Goal: Check status: Check status

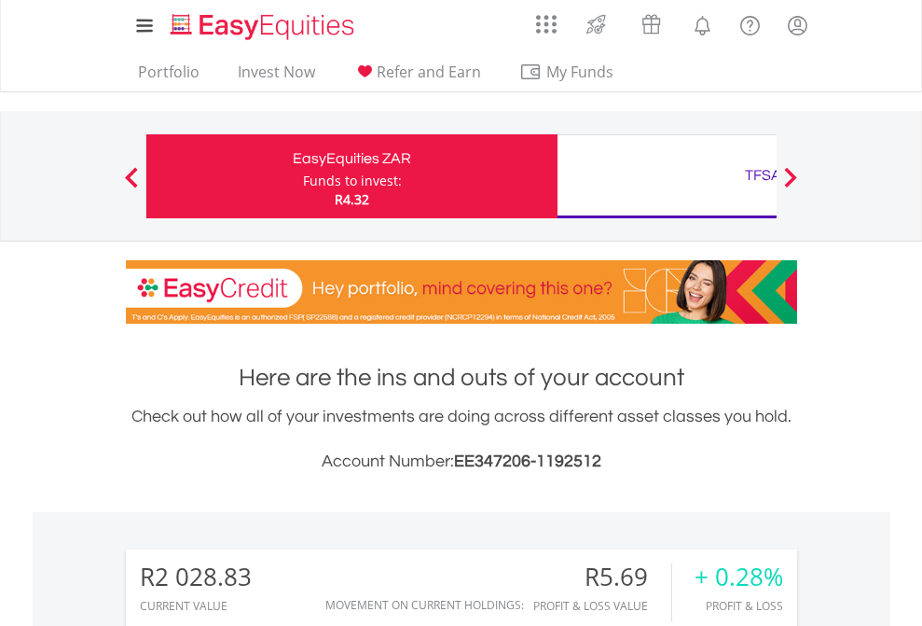
scroll to position [179, 293]
click at [303, 176] on div "Funds to invest:" at bounding box center [352, 181] width 99 height 19
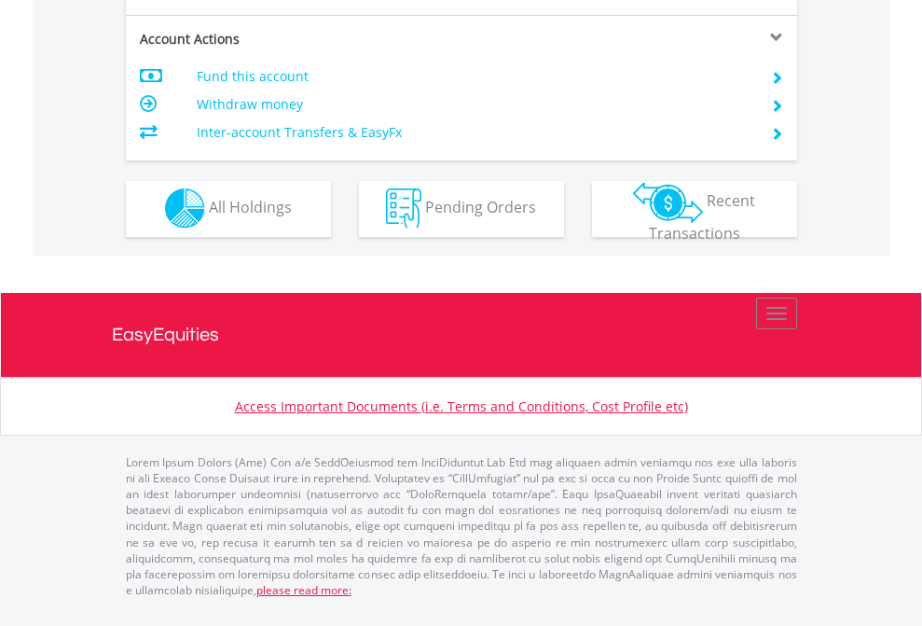
scroll to position [1590, 0]
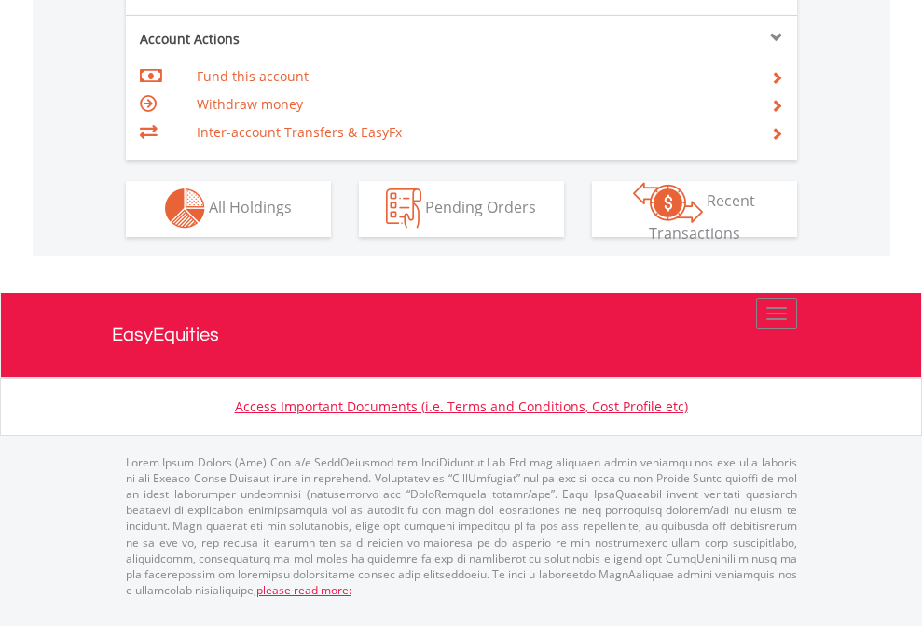
scroll to position [1744, 0]
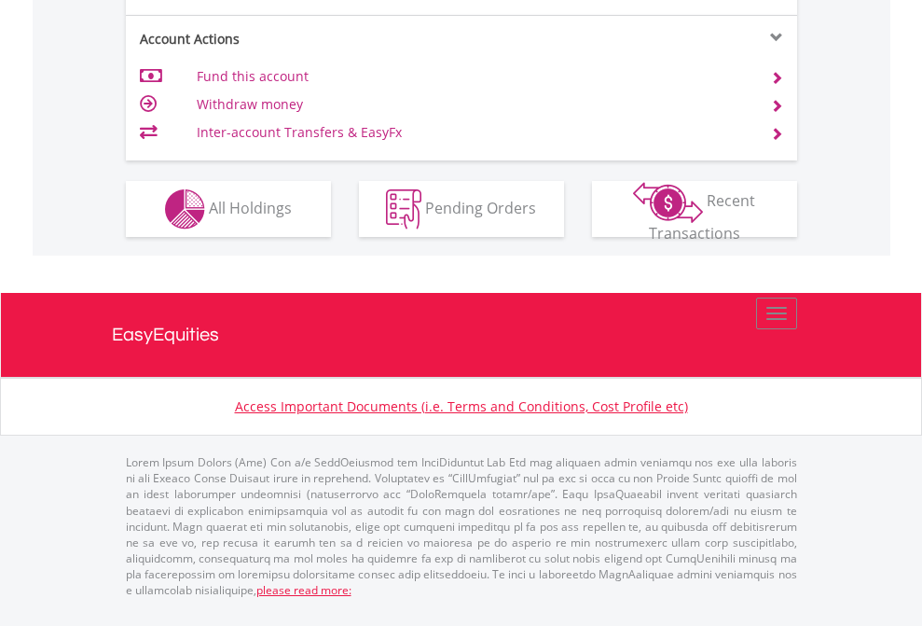
scroll to position [1627, 0]
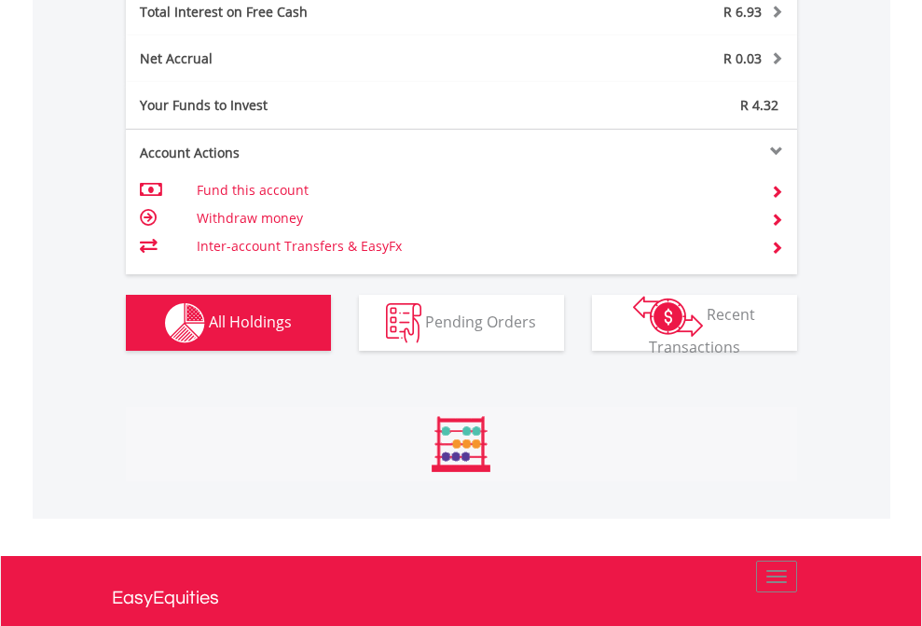
scroll to position [179, 293]
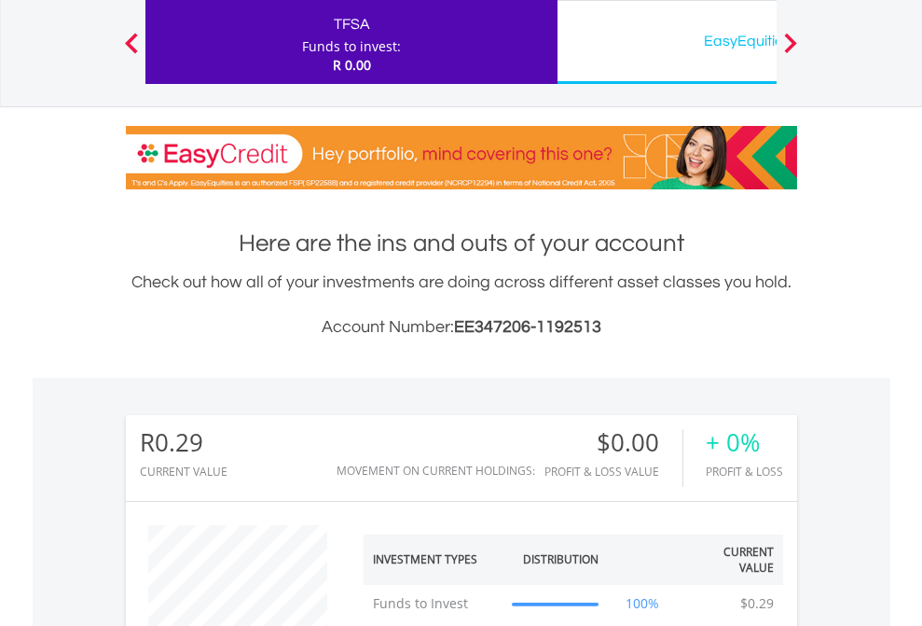
scroll to position [179, 293]
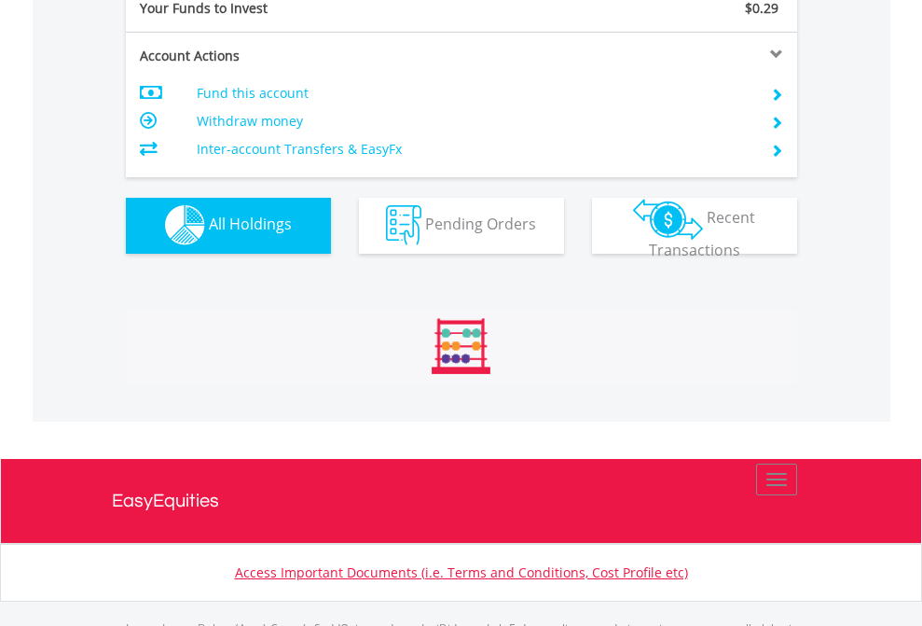
scroll to position [1847, 0]
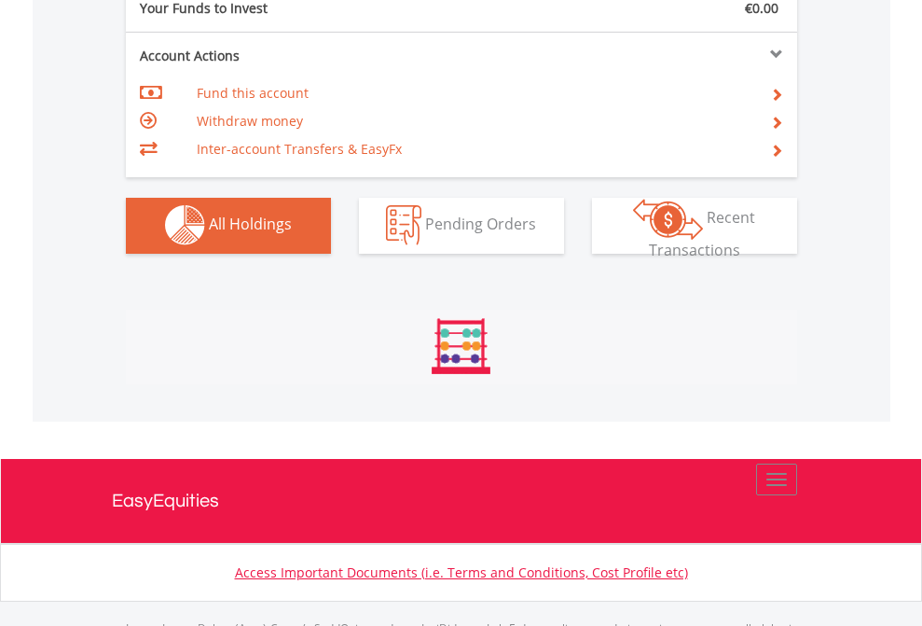
scroll to position [1847, 0]
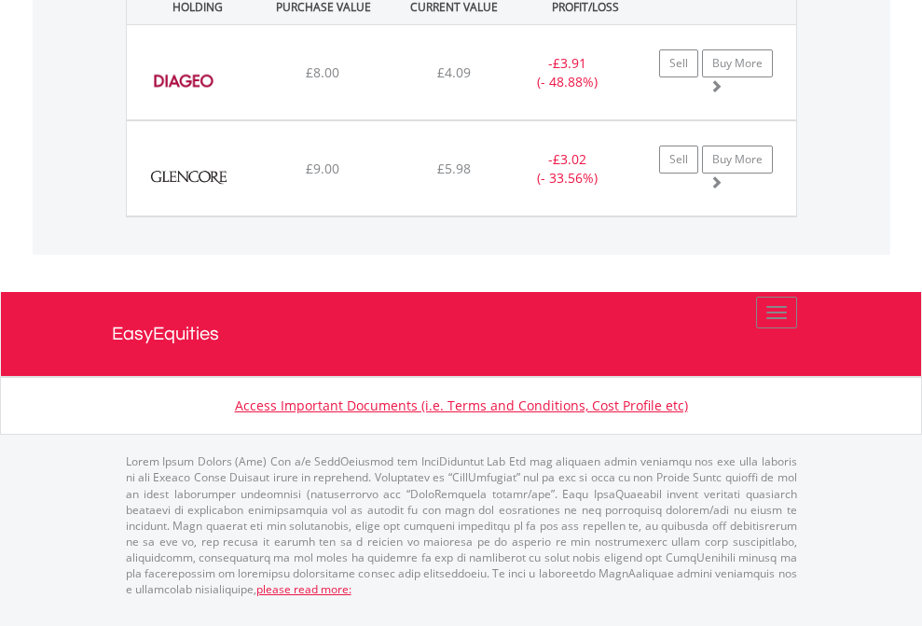
scroll to position [179, 293]
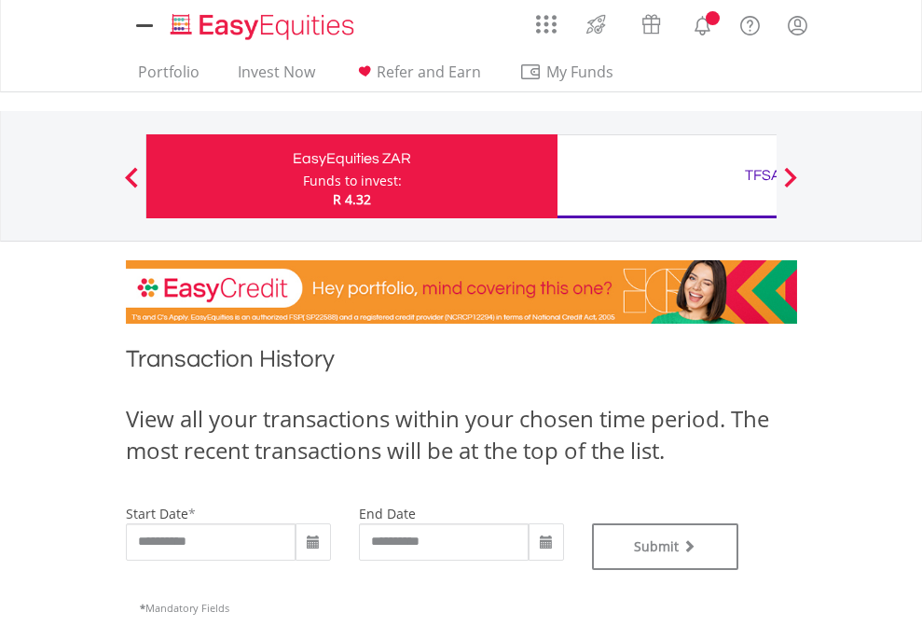
type input "**********"
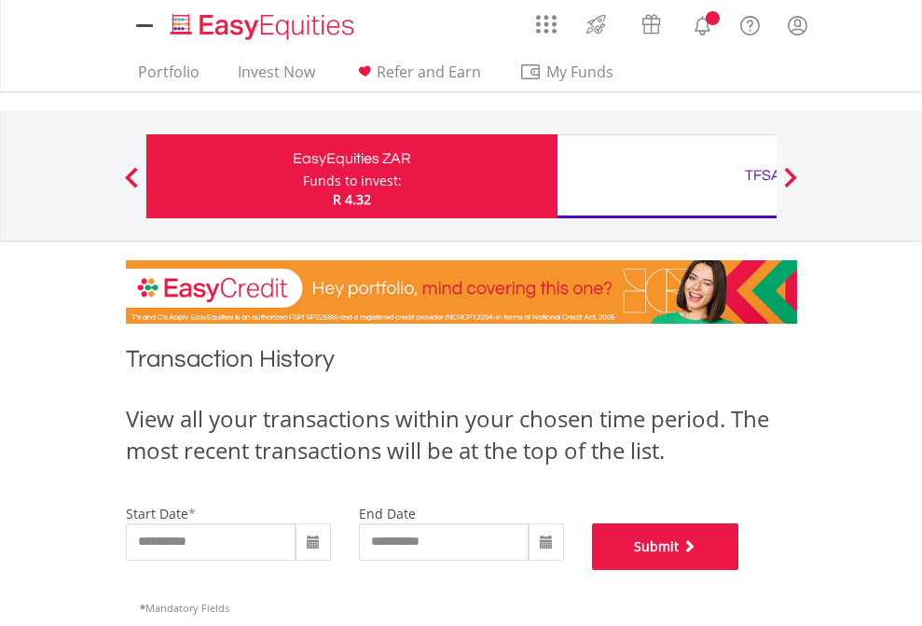
click at [740, 570] on button "Submit" at bounding box center [665, 546] width 147 height 47
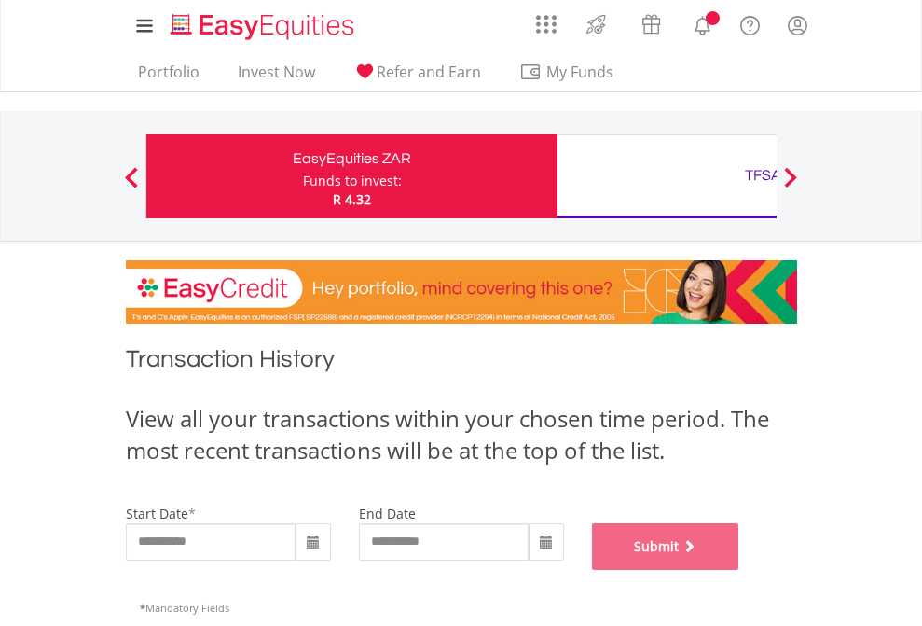
scroll to position [756, 0]
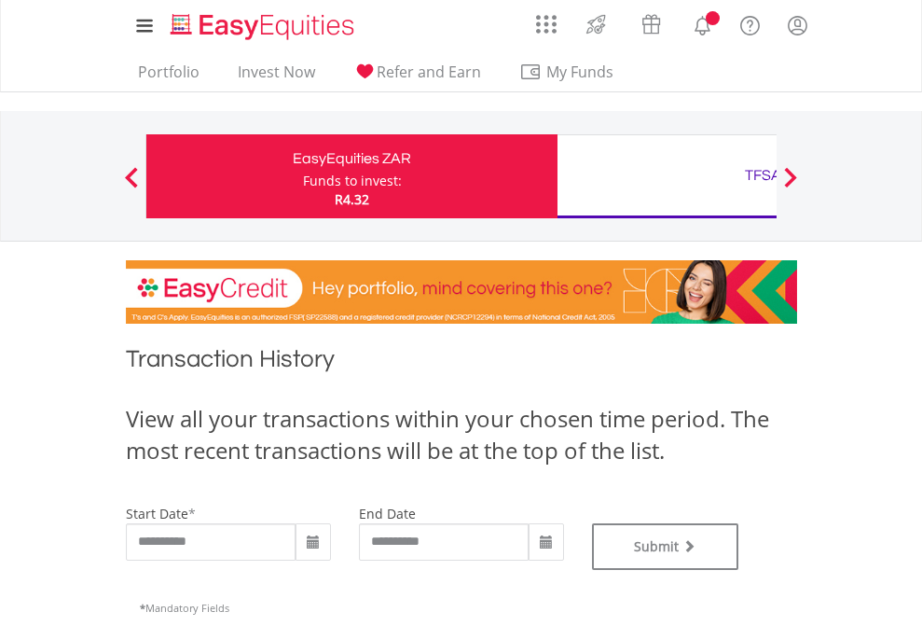
click at [667, 176] on div "TFSA" at bounding box center [763, 175] width 389 height 26
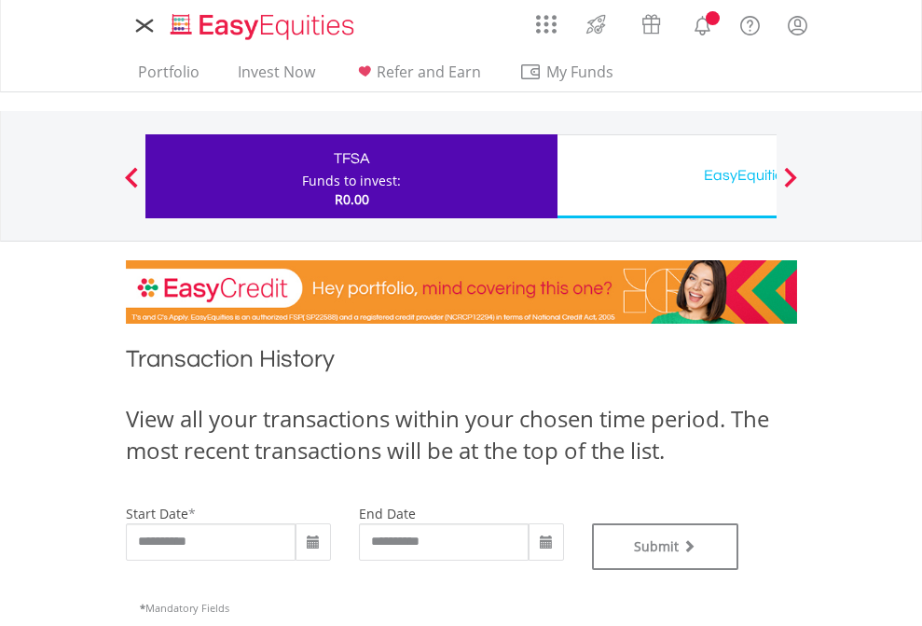
type input "**********"
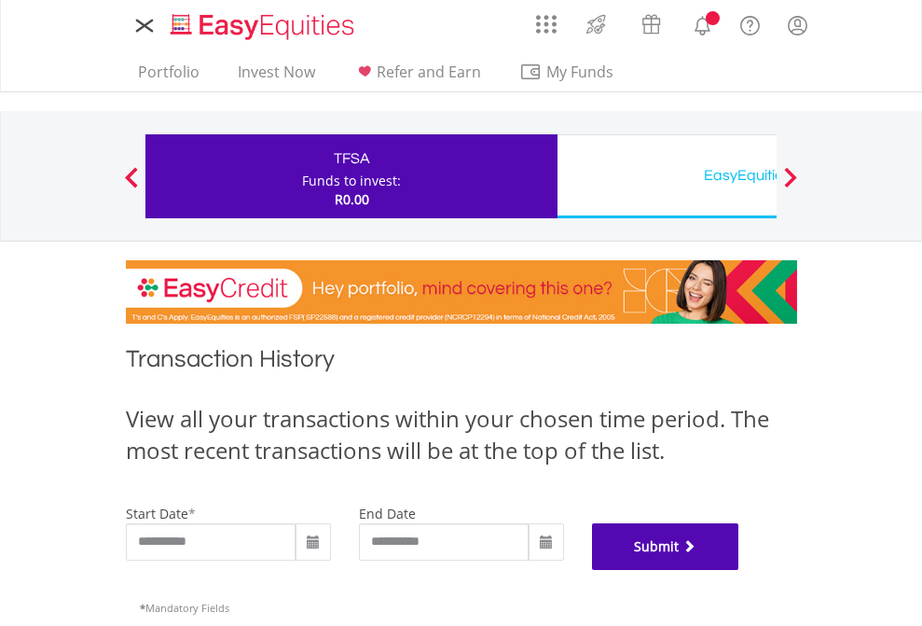
click at [740, 570] on button "Submit" at bounding box center [665, 546] width 147 height 47
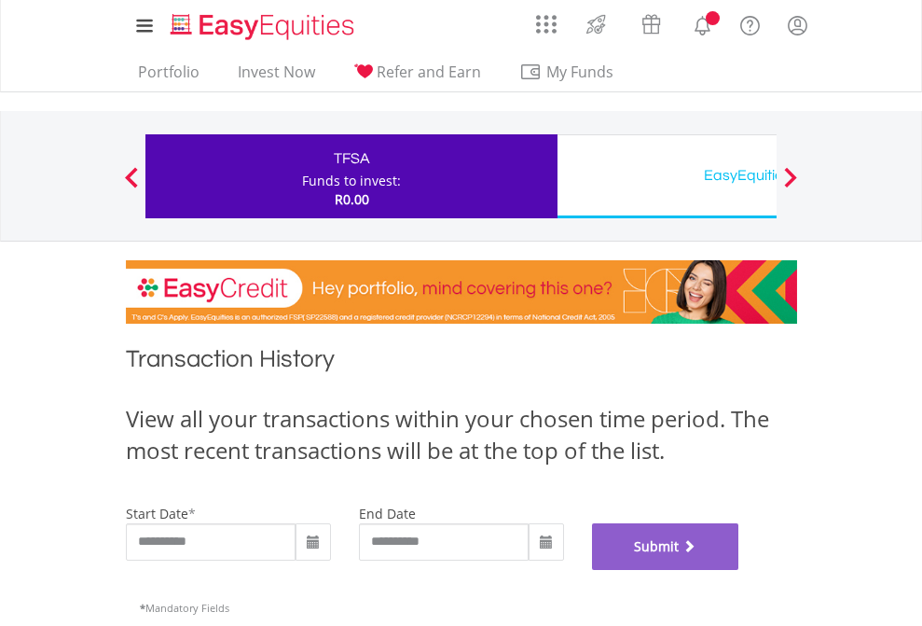
scroll to position [756, 0]
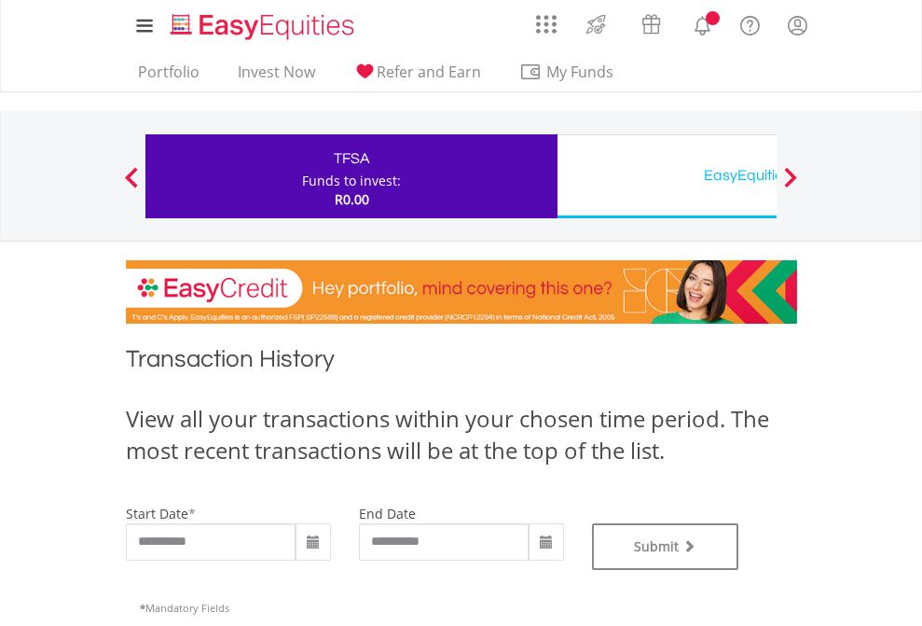
click at [667, 176] on div "EasyEquities USD" at bounding box center [763, 175] width 389 height 26
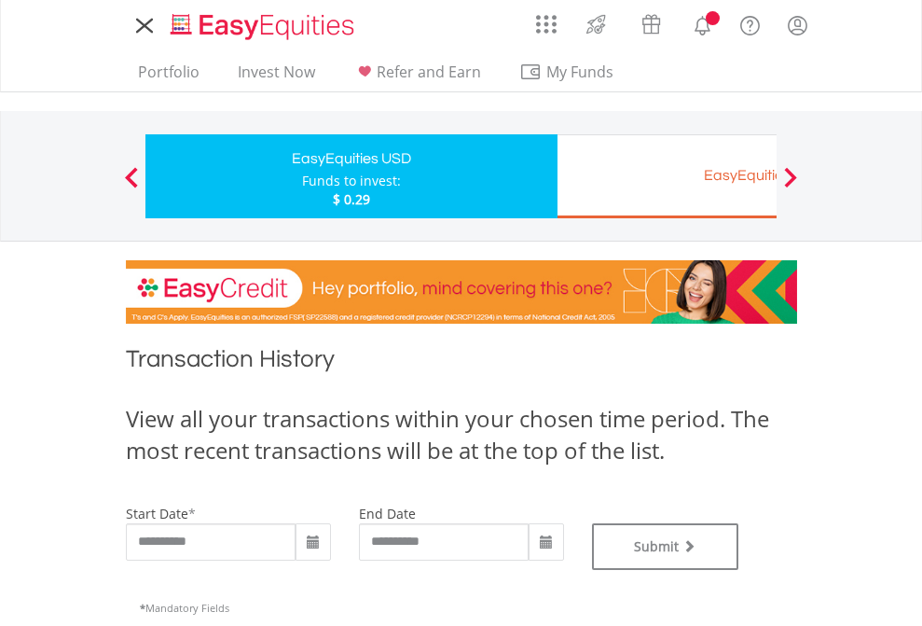
type input "**********"
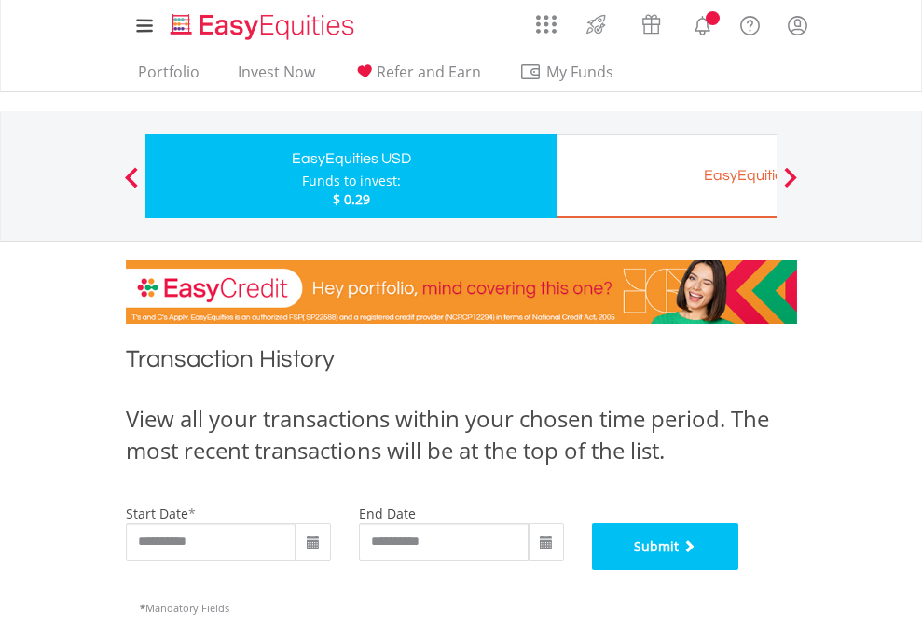
click at [740, 570] on button "Submit" at bounding box center [665, 546] width 147 height 47
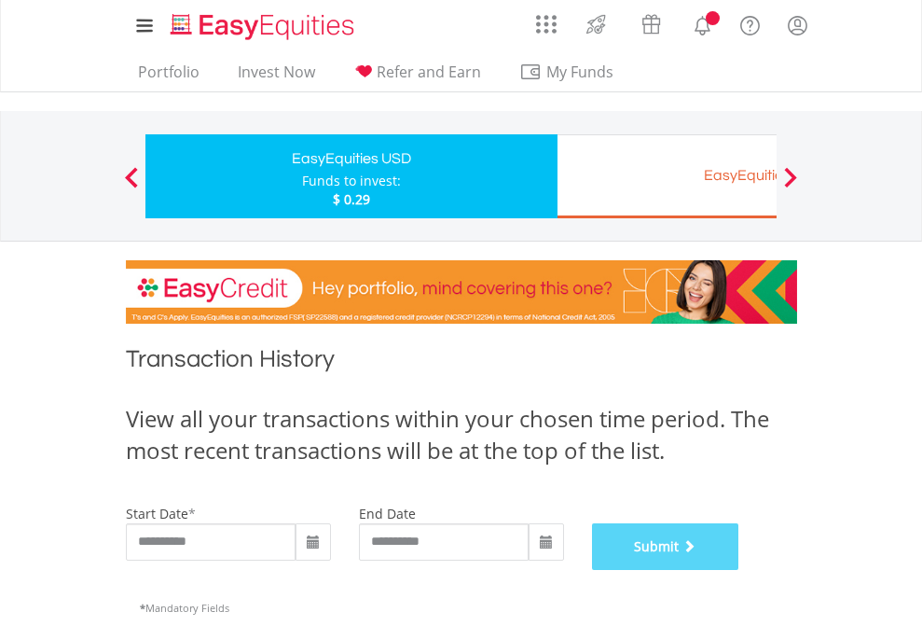
scroll to position [756, 0]
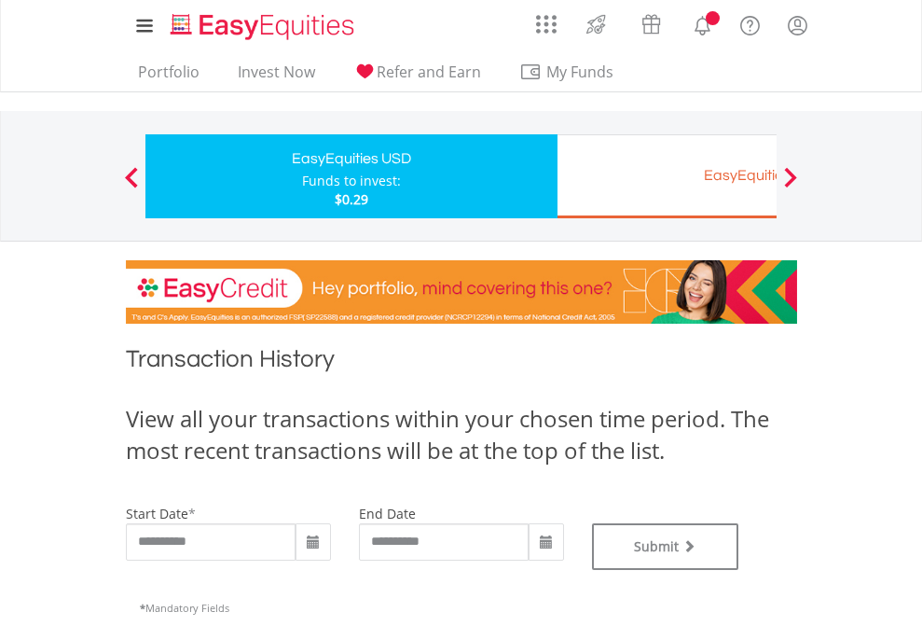
click at [667, 176] on div "EasyEquities EUR" at bounding box center [763, 175] width 389 height 26
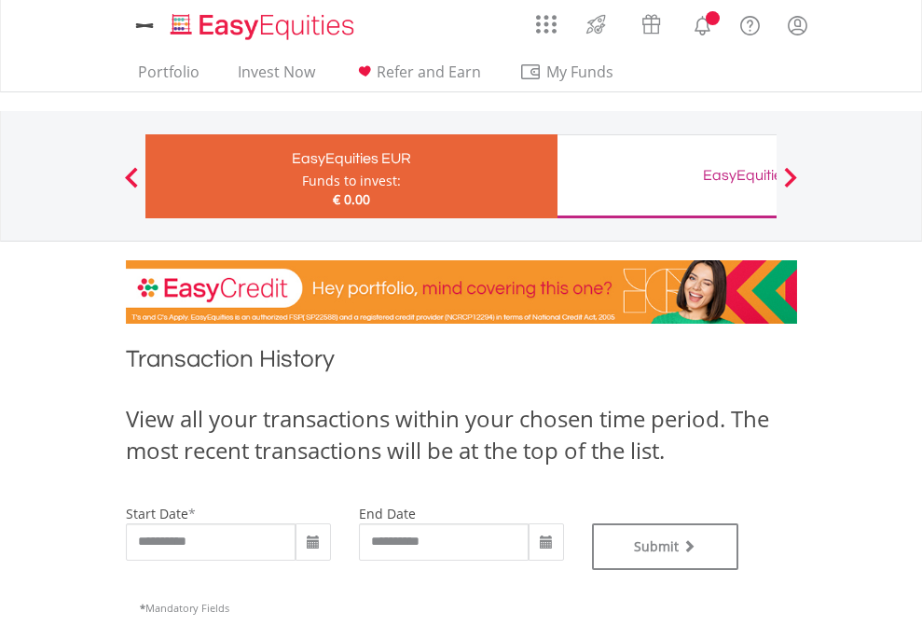
type input "**********"
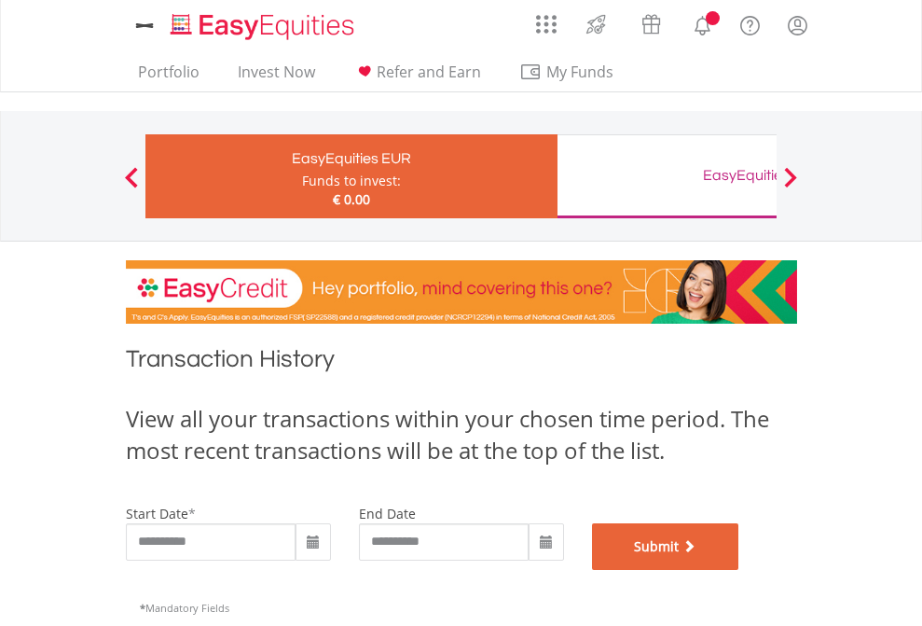
click at [740, 570] on button "Submit" at bounding box center [665, 546] width 147 height 47
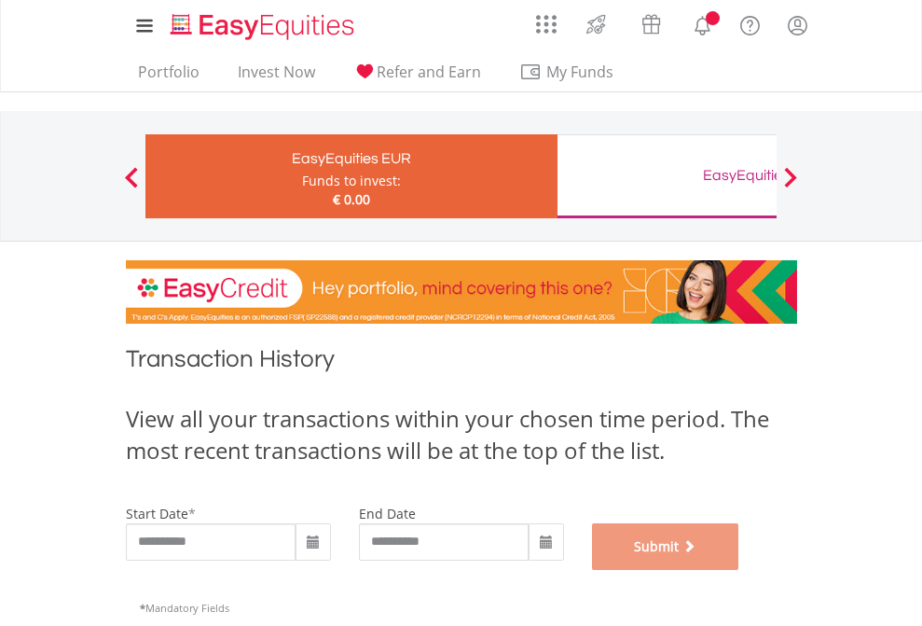
scroll to position [756, 0]
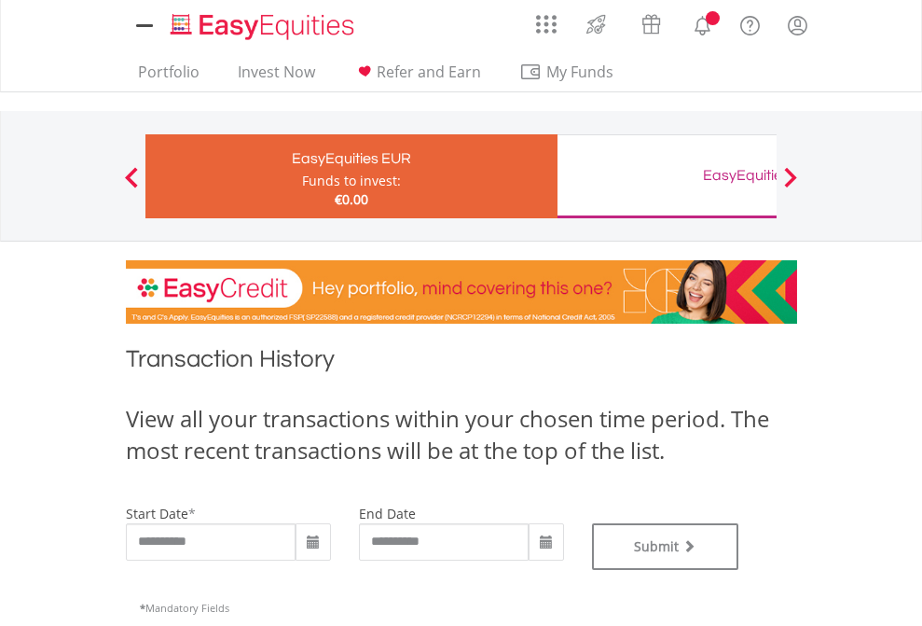
click at [667, 176] on div "EasyEquities GBP" at bounding box center [763, 175] width 389 height 26
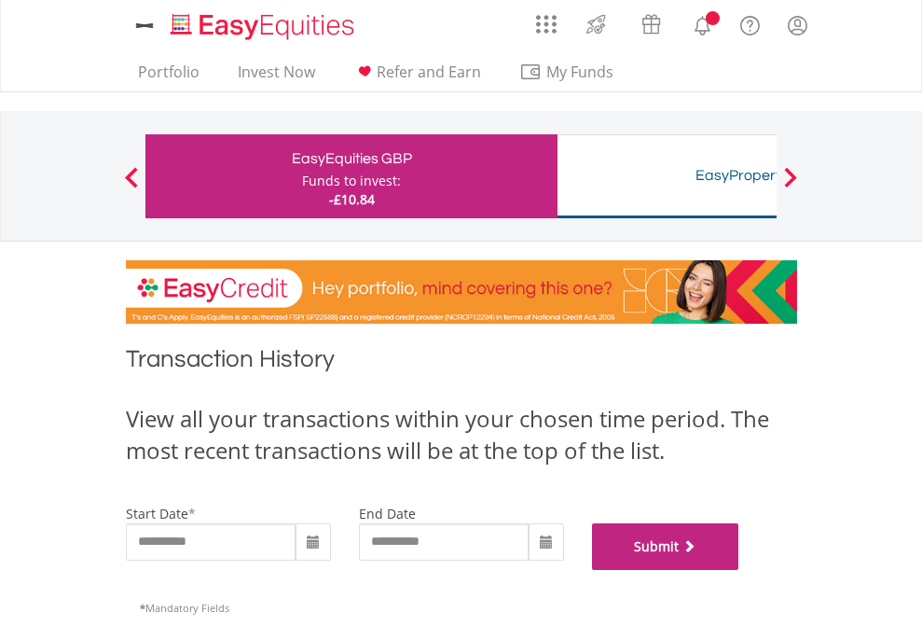
click at [740, 570] on button "Submit" at bounding box center [665, 546] width 147 height 47
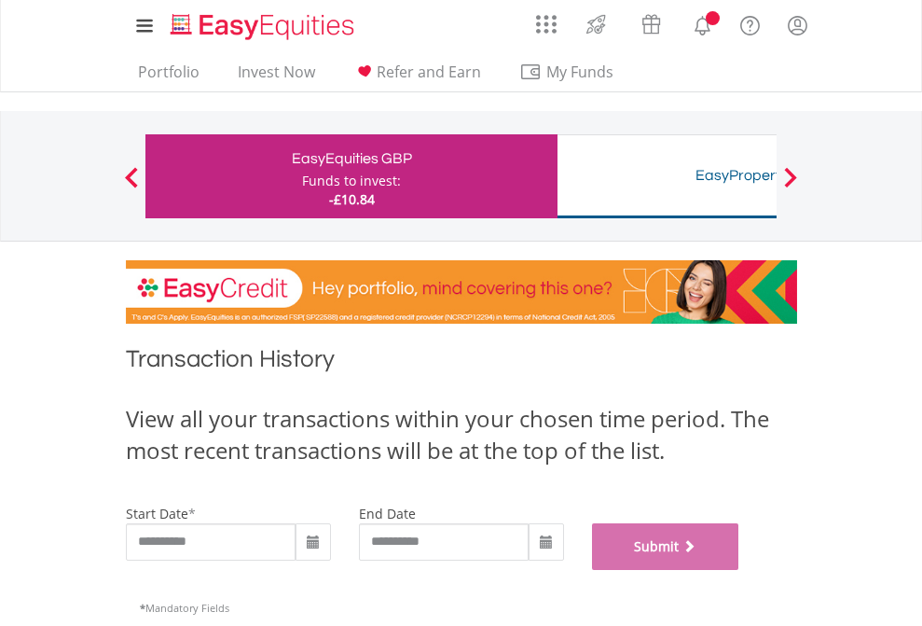
scroll to position [756, 0]
